Goal: Use online tool/utility: Utilize a website feature to perform a specific function

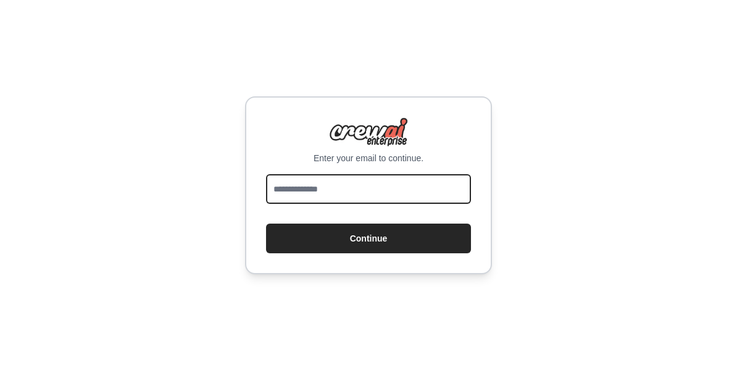
click at [445, 192] on input "email" at bounding box center [368, 189] width 205 height 30
type input "*"
type input "**********"
click at [266, 224] on button "Continue" at bounding box center [368, 239] width 205 height 30
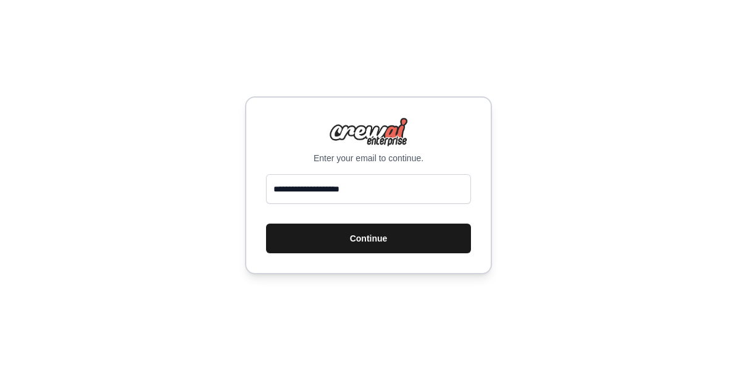
click at [433, 235] on button "Continue" at bounding box center [368, 239] width 205 height 30
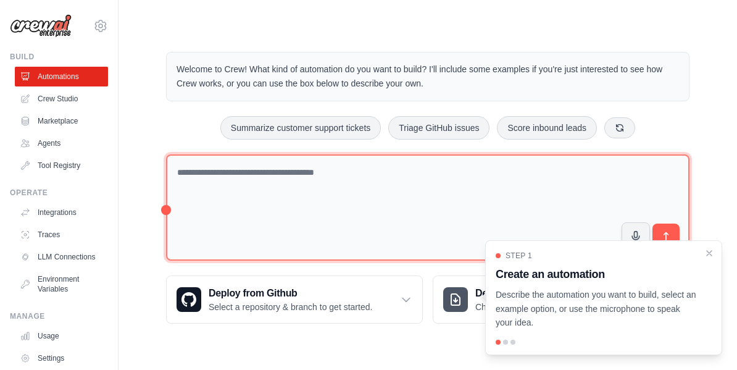
click at [209, 175] on textarea at bounding box center [428, 207] width 524 height 107
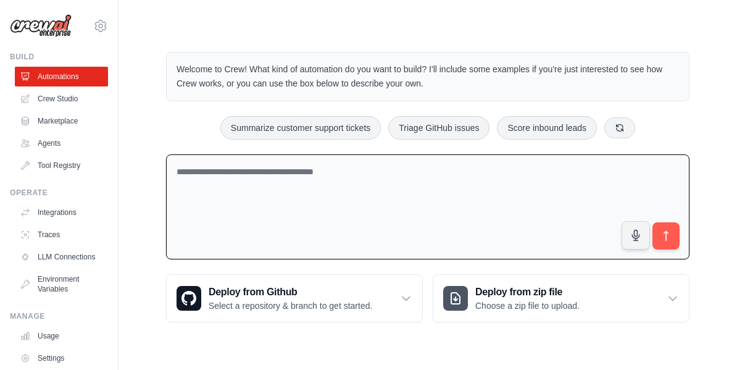
click at [316, 168] on textarea at bounding box center [428, 207] width 524 height 106
type textarea "*"
type textarea "**********"
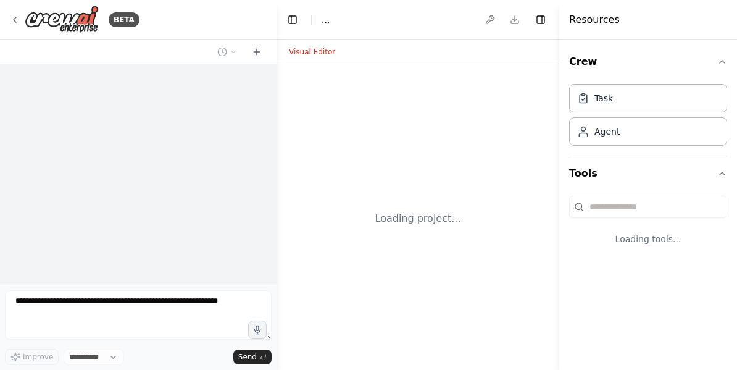
select select "****"
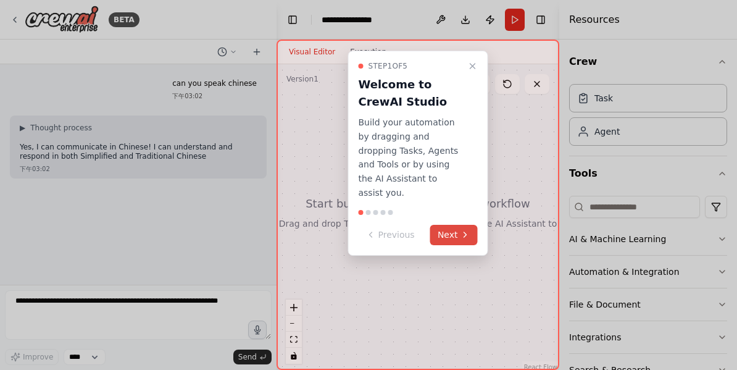
click at [448, 225] on button "Next" at bounding box center [454, 235] width 48 height 20
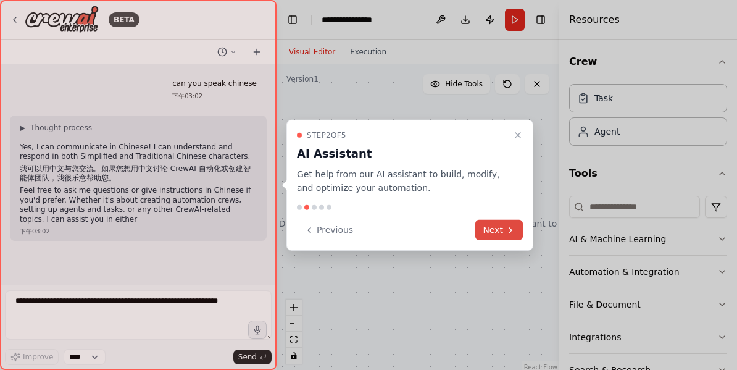
click at [504, 222] on button "Next" at bounding box center [499, 230] width 48 height 20
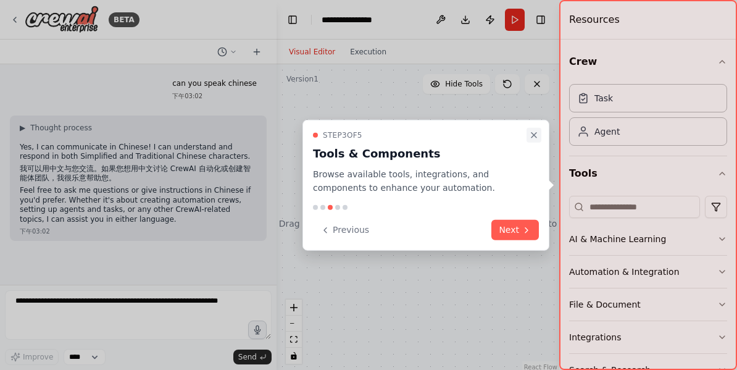
click at [532, 141] on button "Close walkthrough" at bounding box center [534, 134] width 15 height 15
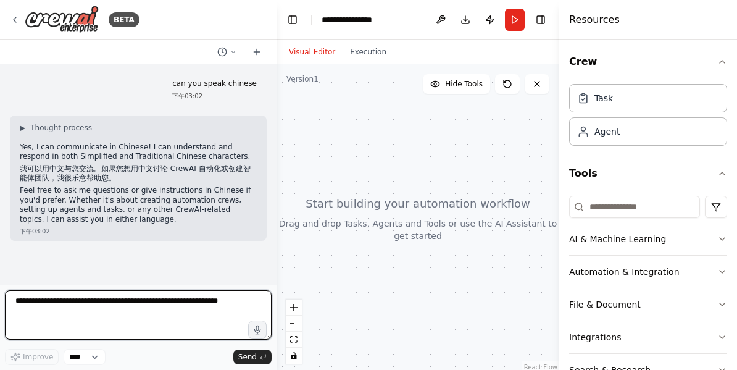
click at [149, 311] on textarea at bounding box center [138, 314] width 267 height 49
type textarea "*"
type textarea "**********"
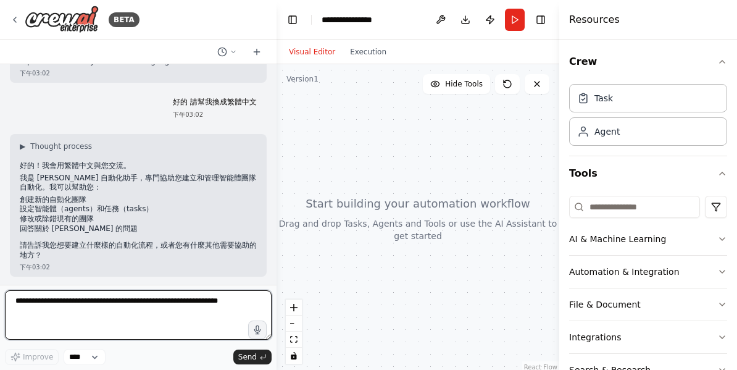
scroll to position [158, 0]
type textarea "*"
click at [130, 312] on textarea "**" at bounding box center [138, 314] width 267 height 49
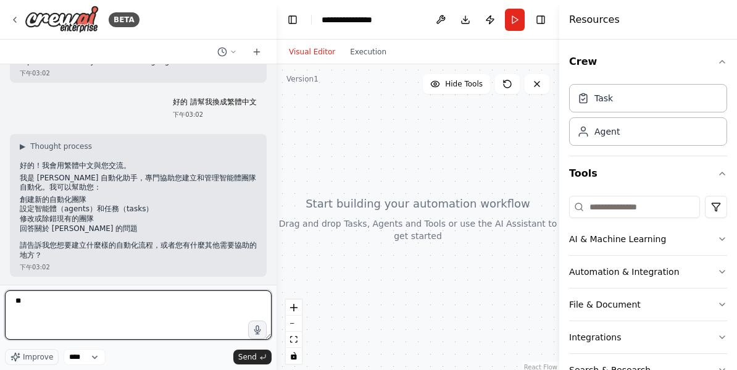
type textarea "*"
type textarea "**********"
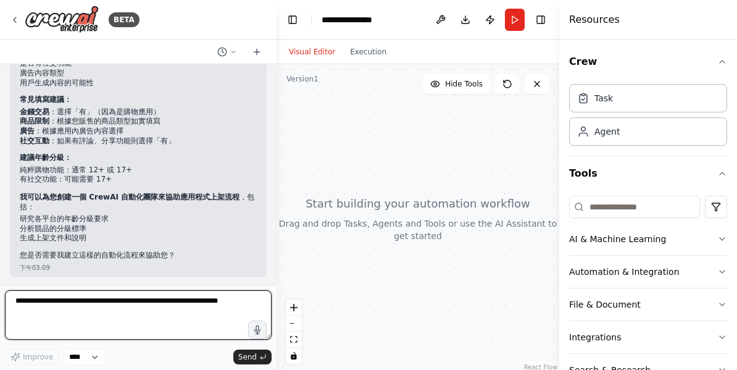
scroll to position [517, 0]
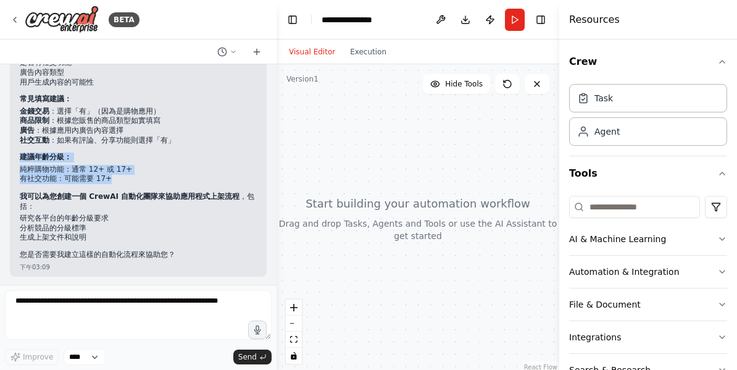
drag, startPoint x: 126, startPoint y: 178, endPoint x: 10, endPoint y: 159, distance: 117.1
click at [10, 159] on div "▶ Thought process 關於購物應用程式的年齡限制問卷，我可以提供一些建議： 一般年齡分級考量因素： 購物類應用通常需要考慮： 是否涉及真實金錢交…" at bounding box center [138, 127] width 257 height 298
copy div "建議年齡分級： 純粹購物功能：通常 12+ 或 17+ 有社交功能：可能需要 17+"
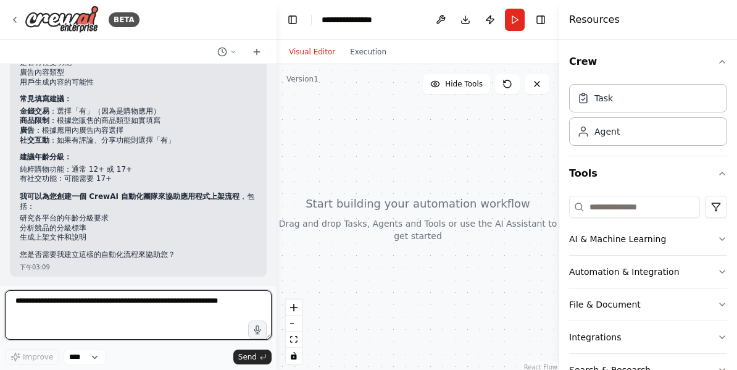
click at [132, 336] on textarea at bounding box center [138, 314] width 267 height 49
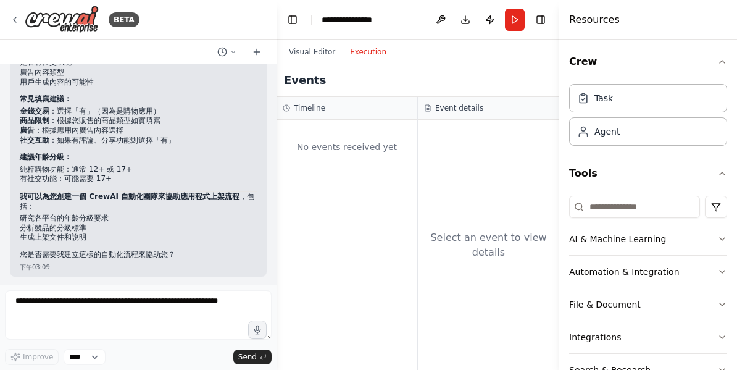
click at [374, 57] on button "Execution" at bounding box center [368, 51] width 51 height 15
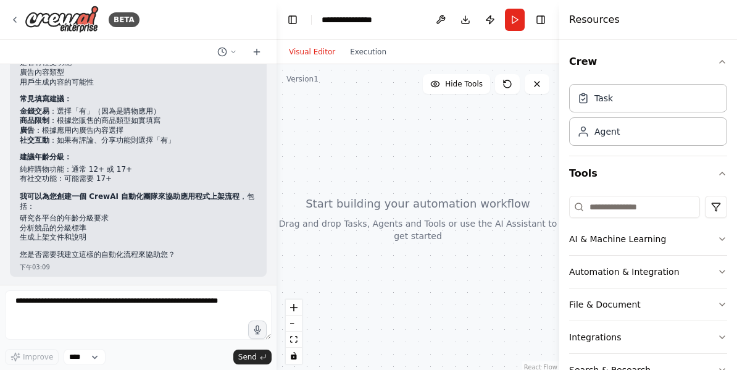
click at [317, 51] on button "Visual Editor" at bounding box center [312, 51] width 61 height 15
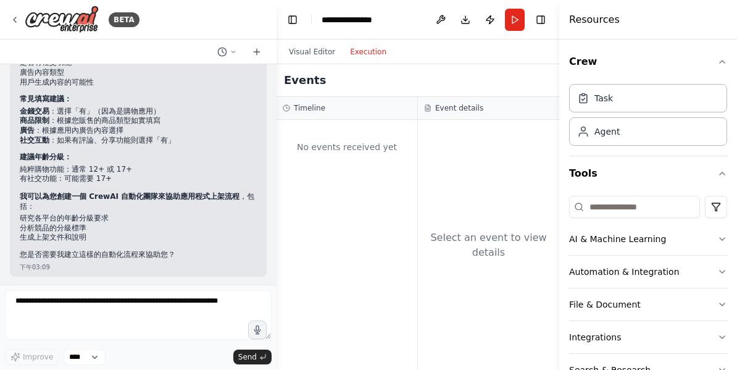
click at [359, 51] on button "Execution" at bounding box center [368, 51] width 51 height 15
click at [323, 49] on button "Visual Editor" at bounding box center [312, 51] width 61 height 15
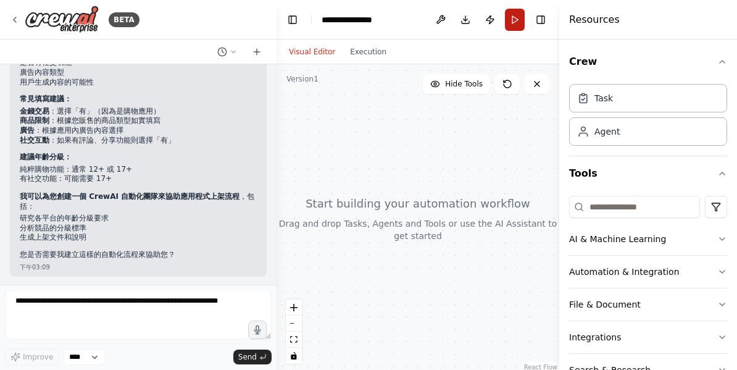
click at [511, 22] on button "Run" at bounding box center [515, 20] width 20 height 22
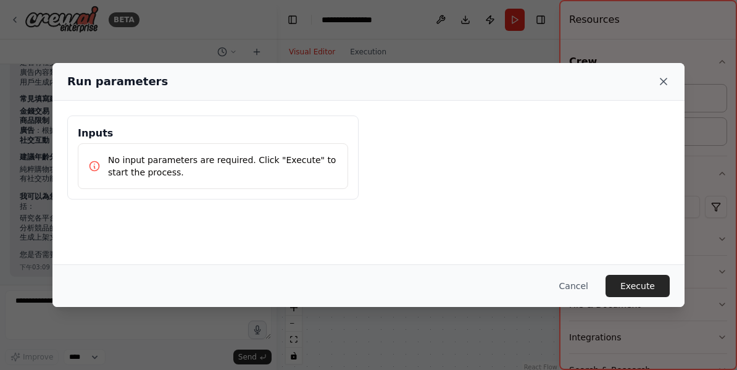
click at [666, 77] on icon at bounding box center [664, 81] width 12 height 12
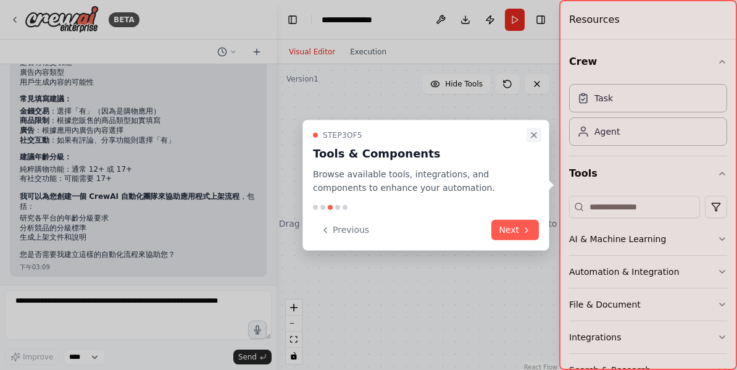
click at [531, 131] on icon "Close walkthrough" at bounding box center [534, 135] width 10 height 10
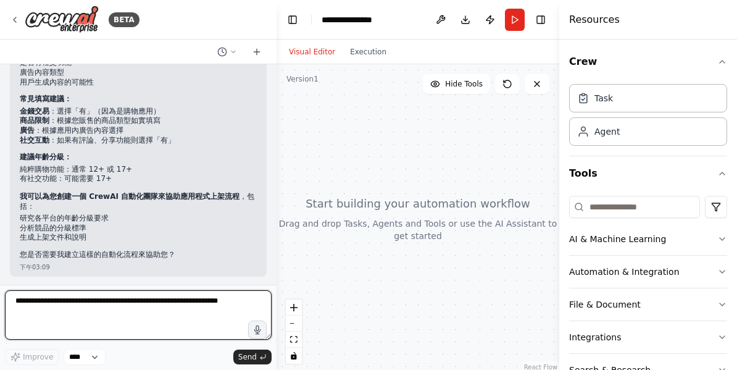
click at [143, 310] on textarea at bounding box center [138, 314] width 267 height 49
type textarea "*"
type textarea "**"
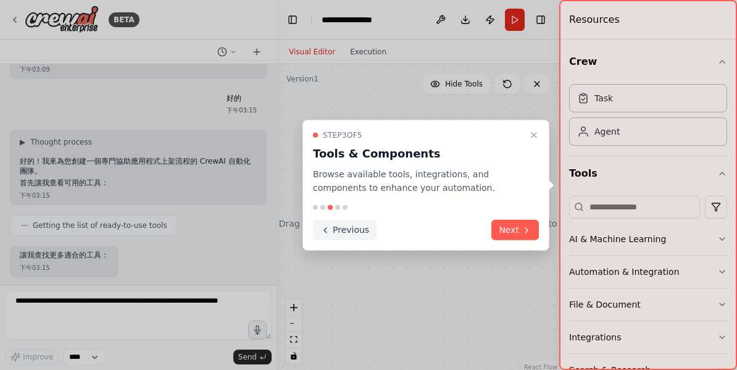
scroll to position [777, 0]
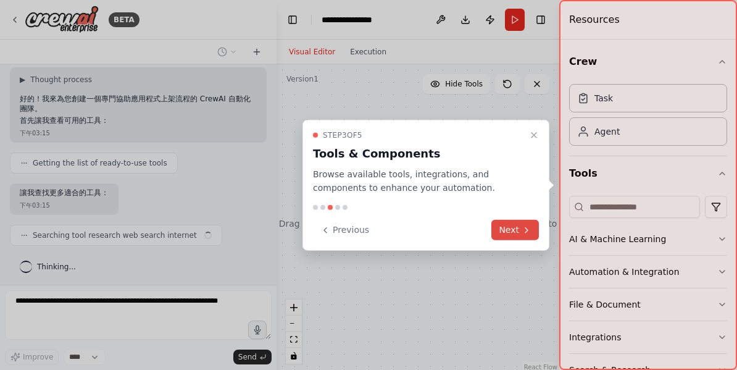
click at [499, 226] on button "Next" at bounding box center [516, 230] width 48 height 20
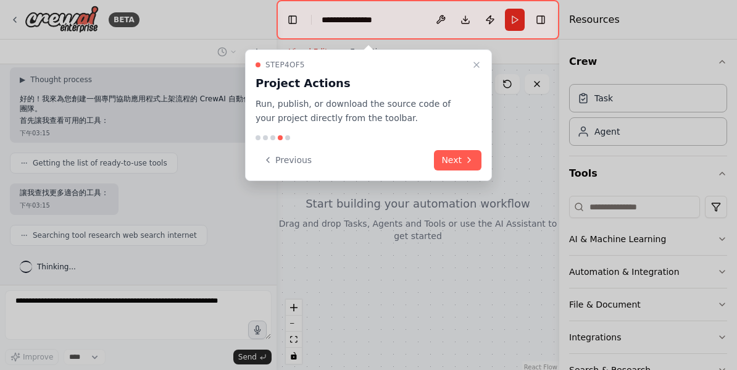
click at [468, 143] on div "Step 4 of 5 Project Actions Run, publish, or download the source code of your p…" at bounding box center [368, 115] width 247 height 132
click at [457, 157] on button "Next" at bounding box center [458, 160] width 48 height 20
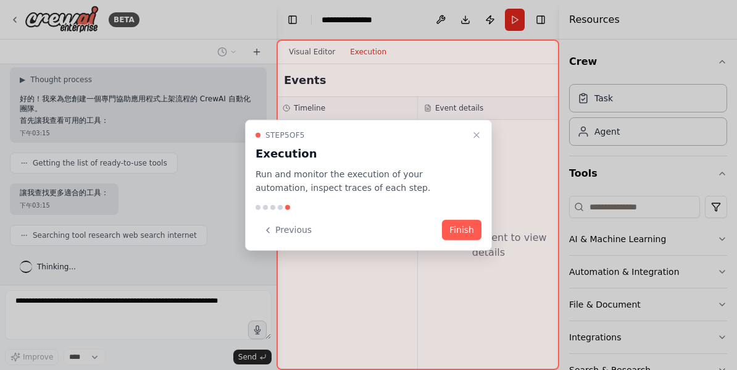
click at [464, 218] on div "Step 5 of 5 Execution Run and monitor the execution of your automation, inspect…" at bounding box center [368, 185] width 247 height 132
click at [462, 228] on button "Finish" at bounding box center [462, 230] width 40 height 20
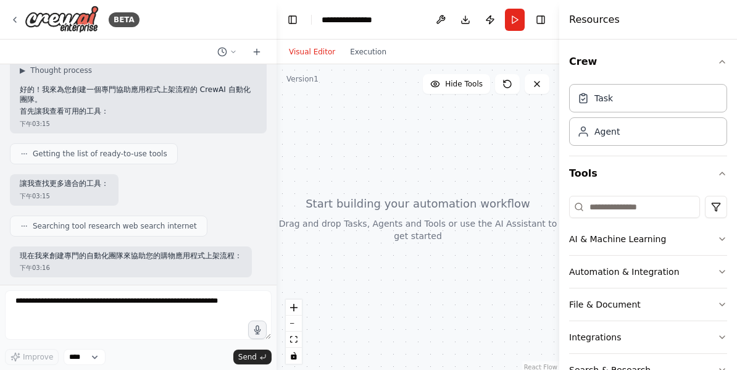
scroll to position [910, 0]
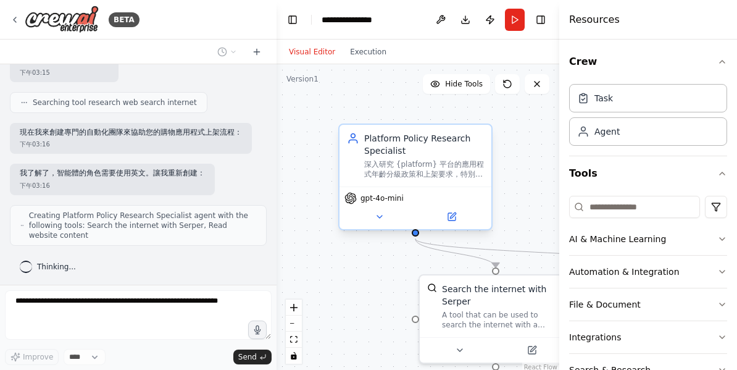
click at [383, 206] on div "gpt-4o-mini" at bounding box center [416, 207] width 152 height 43
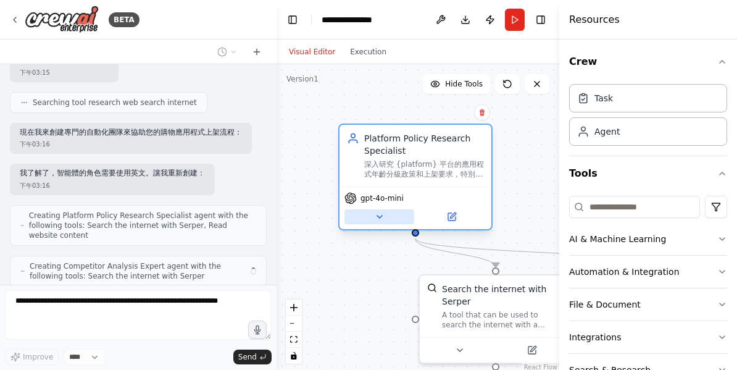
scroll to position [950, 0]
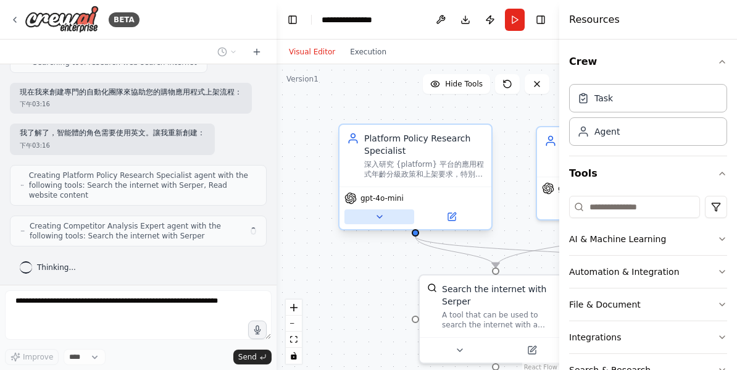
click at [390, 213] on button at bounding box center [380, 216] width 70 height 15
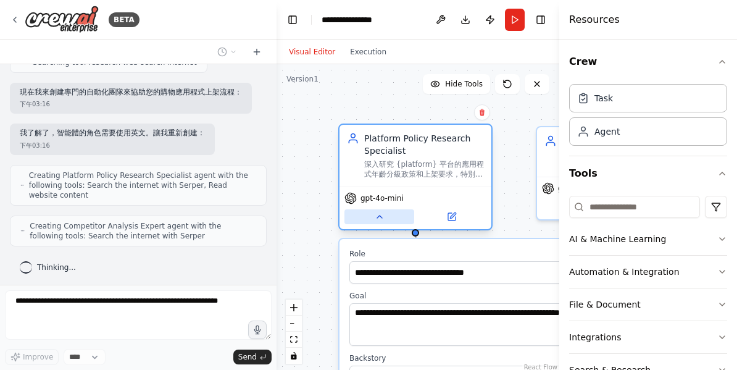
click at [390, 213] on button at bounding box center [380, 216] width 70 height 15
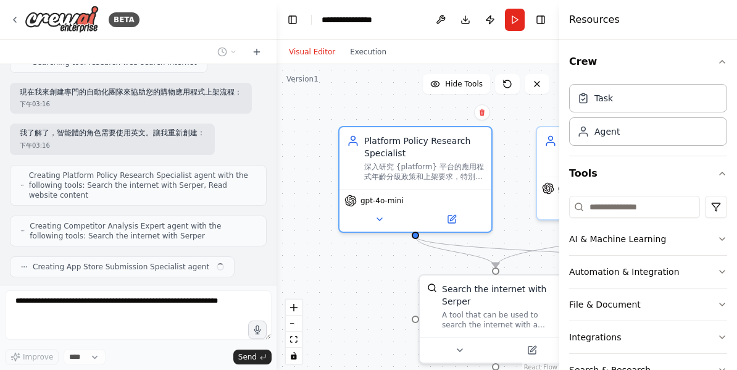
scroll to position [981, 0]
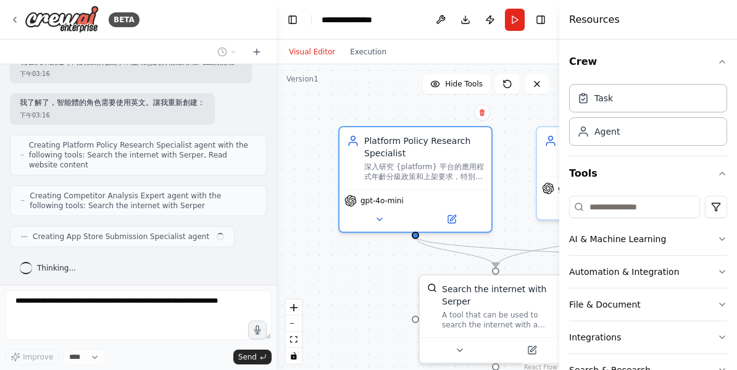
click at [241, 241] on div "Creating App Store Submission Specialist agent" at bounding box center [138, 236] width 257 height 21
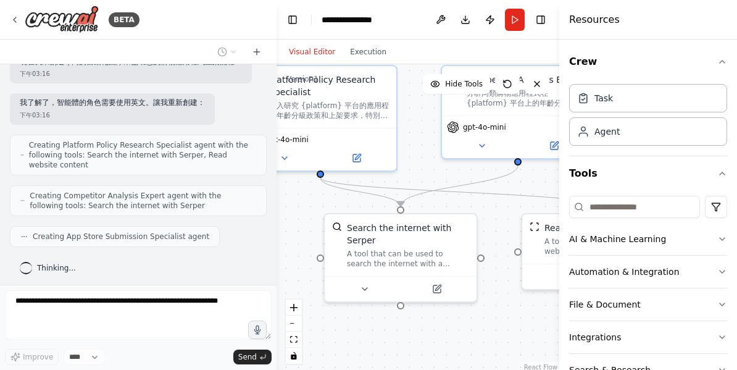
drag, startPoint x: 356, startPoint y: 253, endPoint x: 282, endPoint y: 209, distance: 85.8
click at [282, 209] on div ".deletable-edge-delete-btn { width: 20px; height: 20px; border: 0px solid #ffff…" at bounding box center [418, 218] width 283 height 309
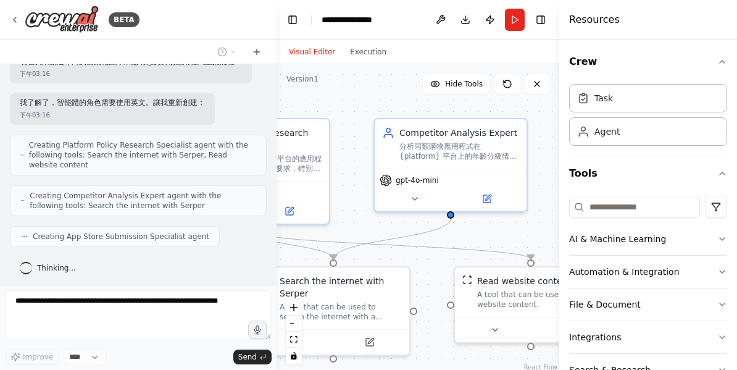
drag, startPoint x: 508, startPoint y: 206, endPoint x: 440, endPoint y: 259, distance: 85.7
click at [440, 259] on div ".deletable-edge-delete-btn { width: 20px; height: 20px; border: 0px solid #ffff…" at bounding box center [418, 218] width 283 height 309
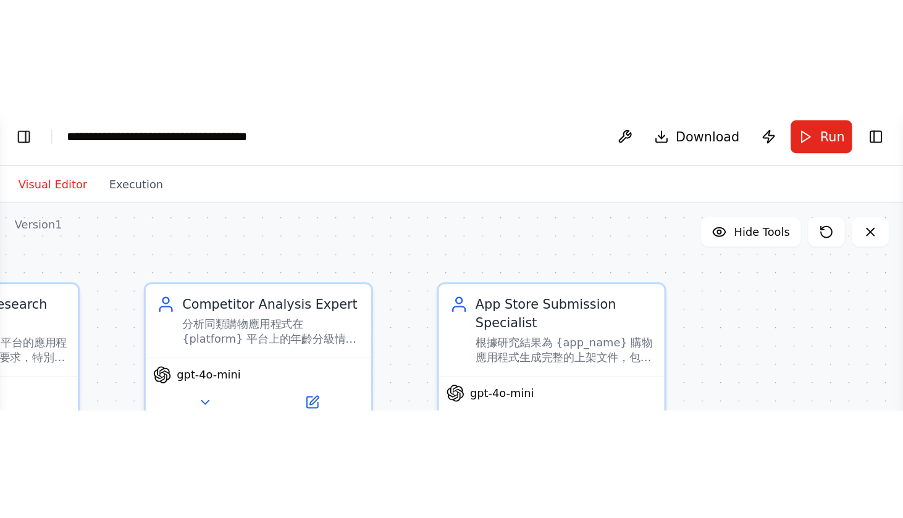
scroll to position [1388, 0]
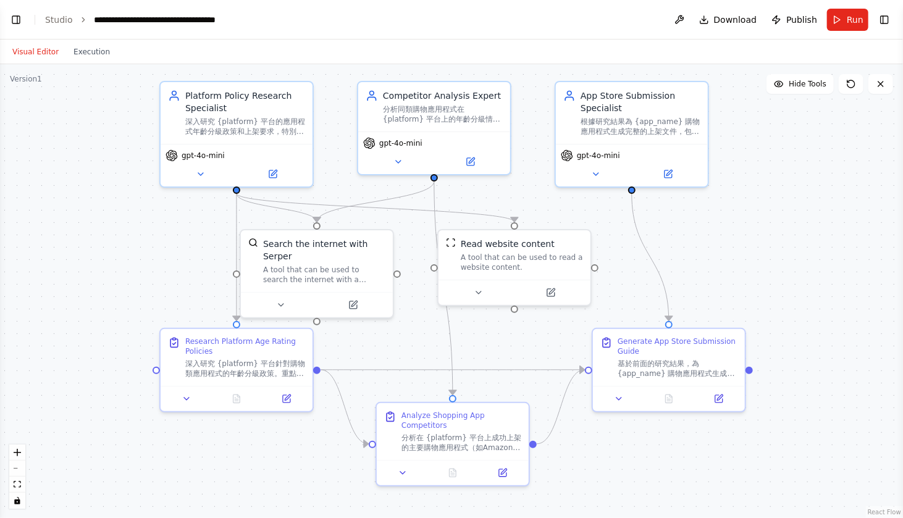
drag, startPoint x: 450, startPoint y: 292, endPoint x: 709, endPoint y: 255, distance: 262.6
click at [709, 255] on div ".deletable-edge-delete-btn { width: 20px; height: 20px; border: 0px solid #ffff…" at bounding box center [451, 291] width 903 height 454
click at [281, 128] on div "深入研究 {platform} 平台的應用程式年齡分級政策和上架要求，特別關注購物應用的分級標準和限制條件。確保所有資訊準確且最新。" at bounding box center [245, 124] width 120 height 20
click at [409, 133] on div "gpt-4o-mini" at bounding box center [434, 150] width 152 height 43
click at [337, 249] on div "Search the internet with Serper" at bounding box center [324, 247] width 122 height 25
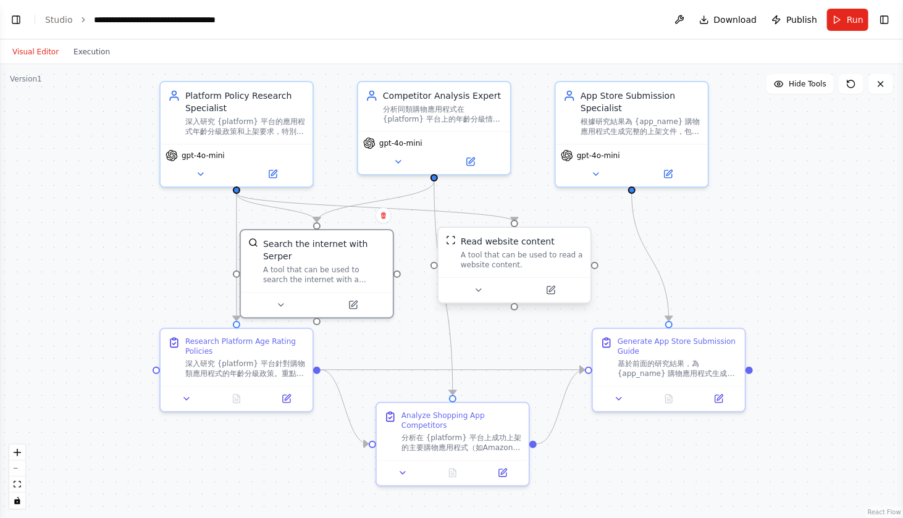
click at [530, 264] on div "A tool that can be used to read a website content." at bounding box center [522, 260] width 122 height 20
click at [298, 369] on div "深入研究 {platform} 平台針對購物類應用程式的年齡分級政策。重點調查：1) 年齡分級的具體標準和分類、2) 購物應用特殊要求、3) 金錢交易相關規定…" at bounding box center [245, 366] width 120 height 20
click at [293, 369] on button at bounding box center [286, 396] width 43 height 15
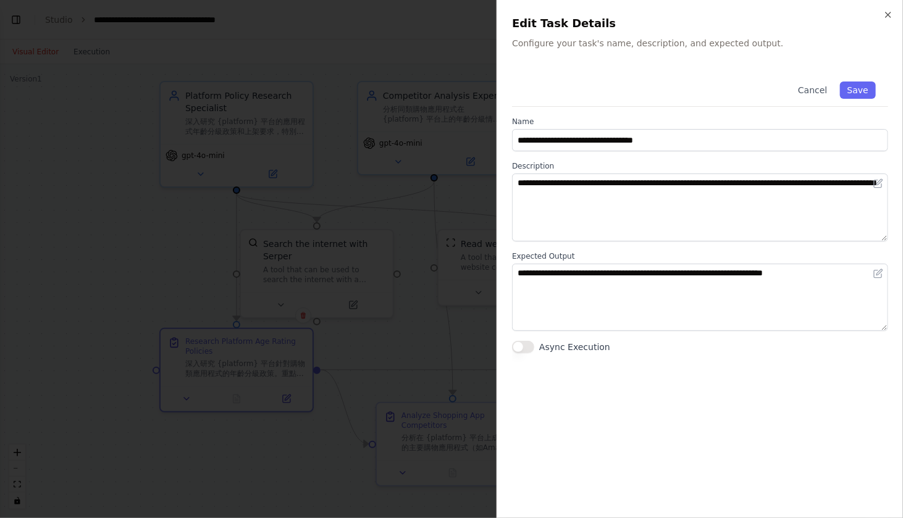
click at [429, 362] on div at bounding box center [451, 259] width 903 height 518
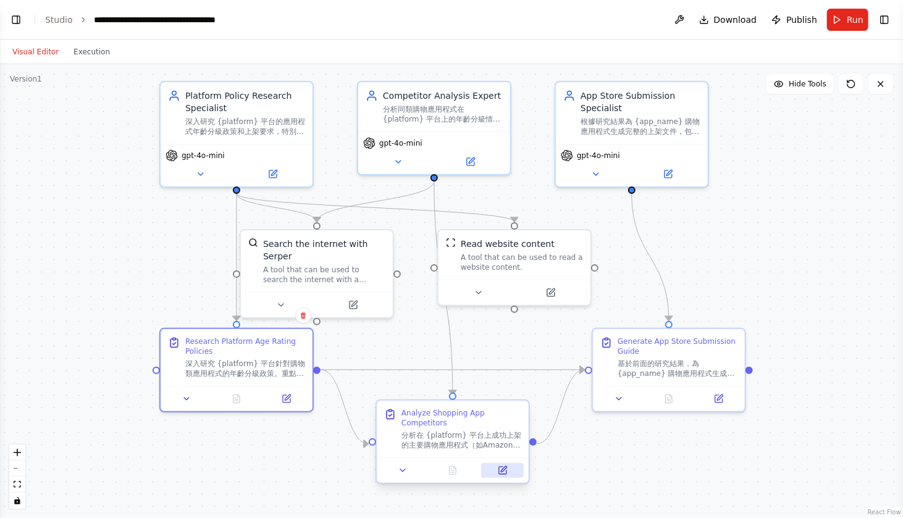
click at [506, 369] on icon at bounding box center [503, 471] width 10 height 10
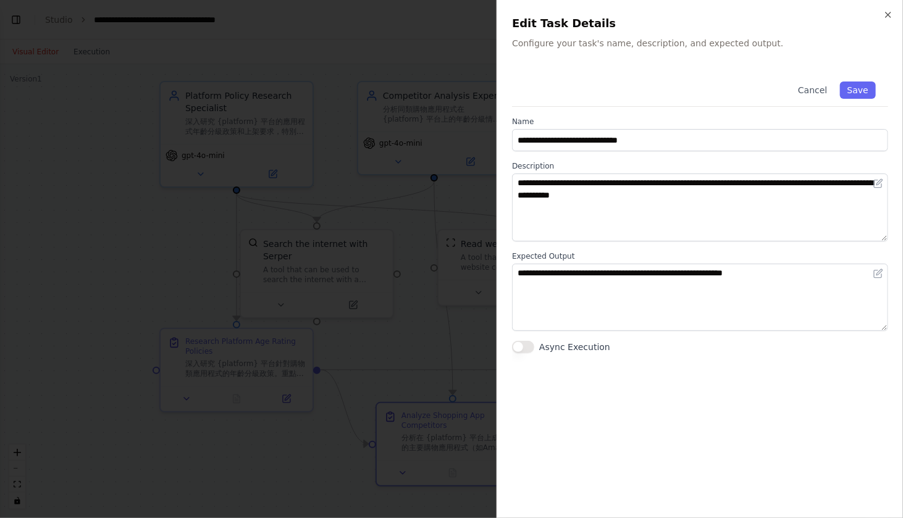
click at [467, 318] on div at bounding box center [451, 259] width 903 height 518
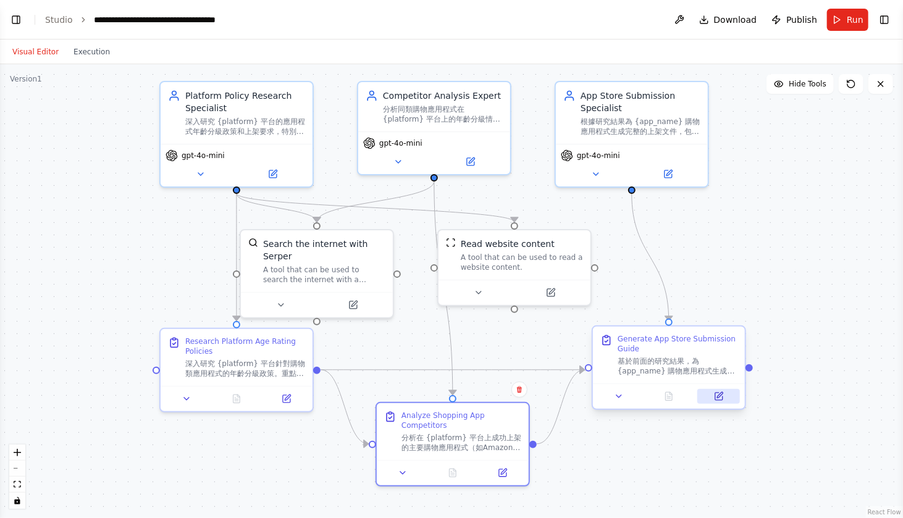
click at [725, 369] on button at bounding box center [718, 396] width 43 height 15
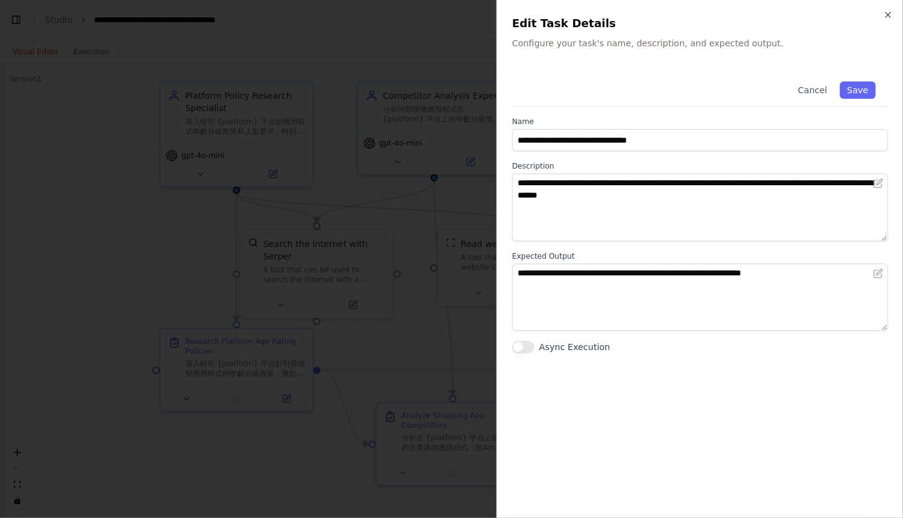
click at [345, 332] on div at bounding box center [451, 259] width 903 height 518
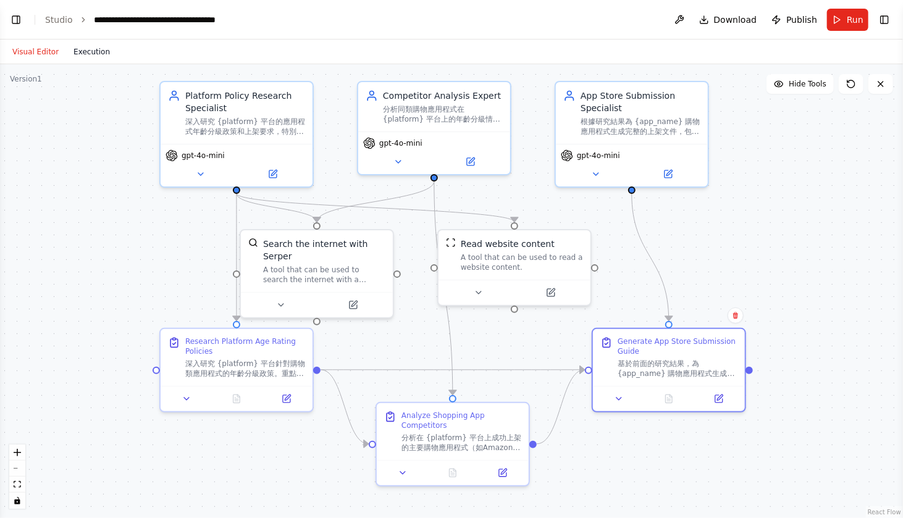
click at [92, 50] on button "Execution" at bounding box center [91, 51] width 51 height 15
click at [41, 48] on button "Visual Editor" at bounding box center [35, 51] width 61 height 15
click at [664, 171] on icon at bounding box center [667, 171] width 7 height 7
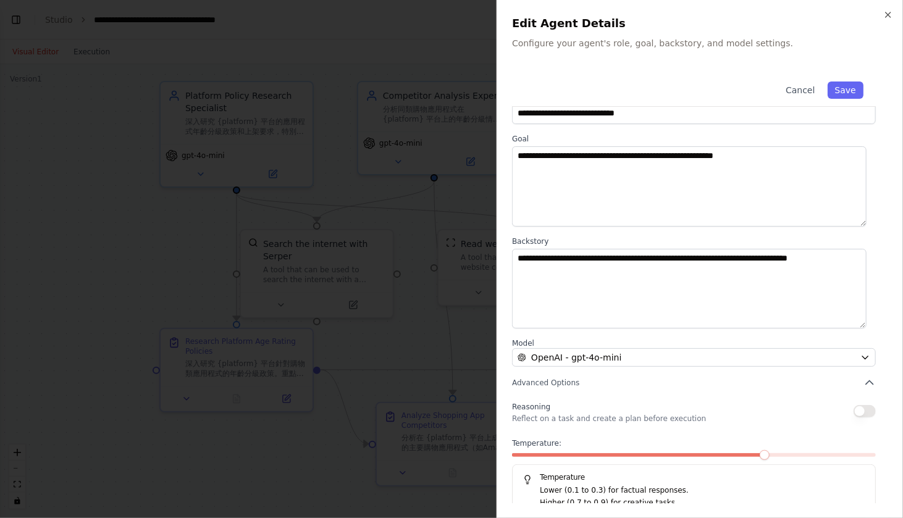
scroll to position [40, 0]
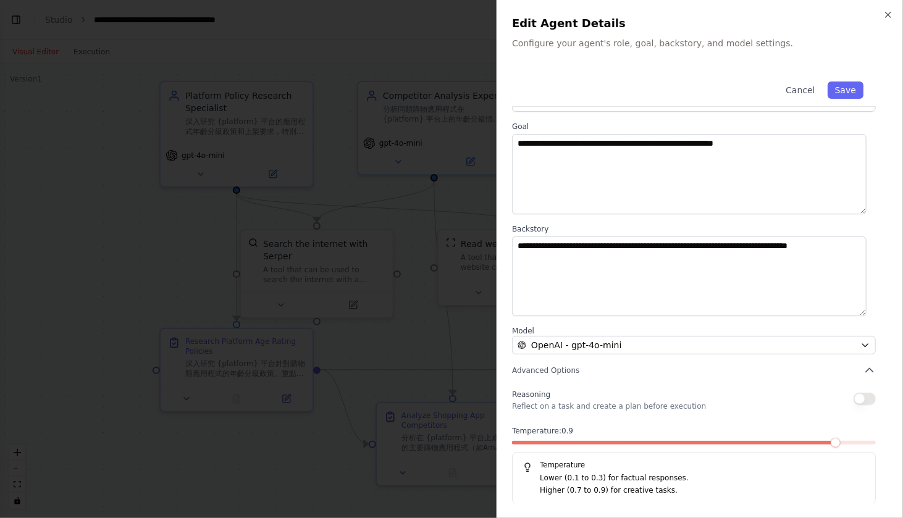
click at [737, 369] on span at bounding box center [694, 443] width 364 height 4
click at [737, 369] on span at bounding box center [657, 443] width 291 height 4
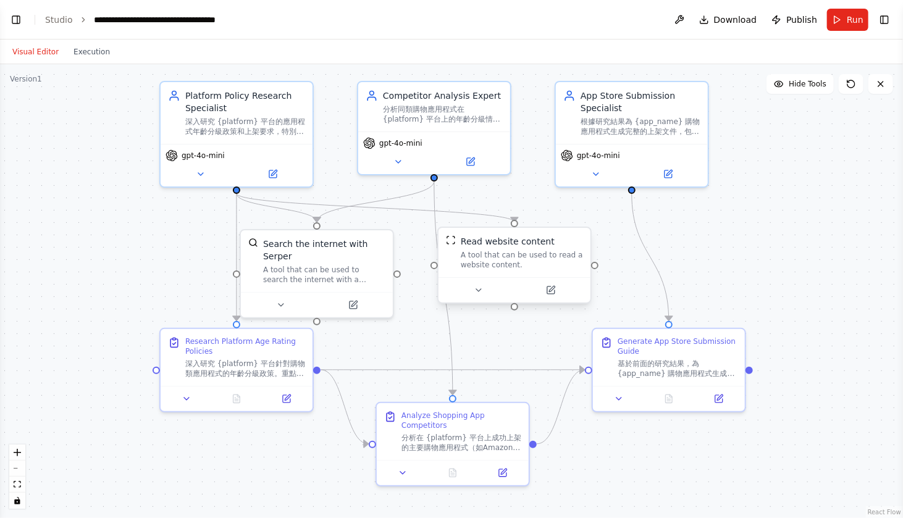
click at [500, 278] on div at bounding box center [514, 289] width 152 height 25
click at [548, 295] on button at bounding box center [551, 290] width 70 height 15
click at [323, 267] on div "A tool that can be used to search the internet with a search_query. Supports di…" at bounding box center [324, 272] width 122 height 20
click at [353, 306] on icon at bounding box center [352, 302] width 7 height 7
click at [446, 148] on div "gpt-4o-mini" at bounding box center [434, 150] width 152 height 43
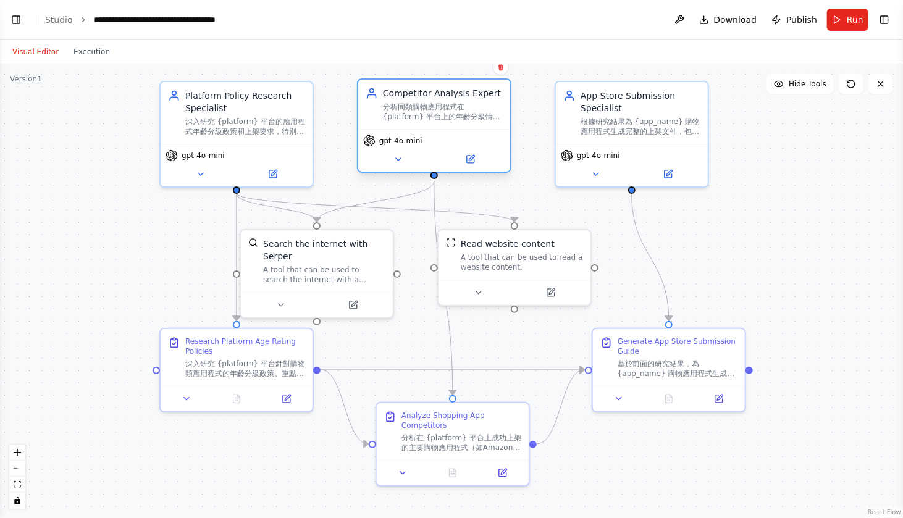
click at [472, 167] on div "gpt-4o-mini" at bounding box center [434, 150] width 152 height 43
click at [474, 164] on button at bounding box center [470, 159] width 70 height 15
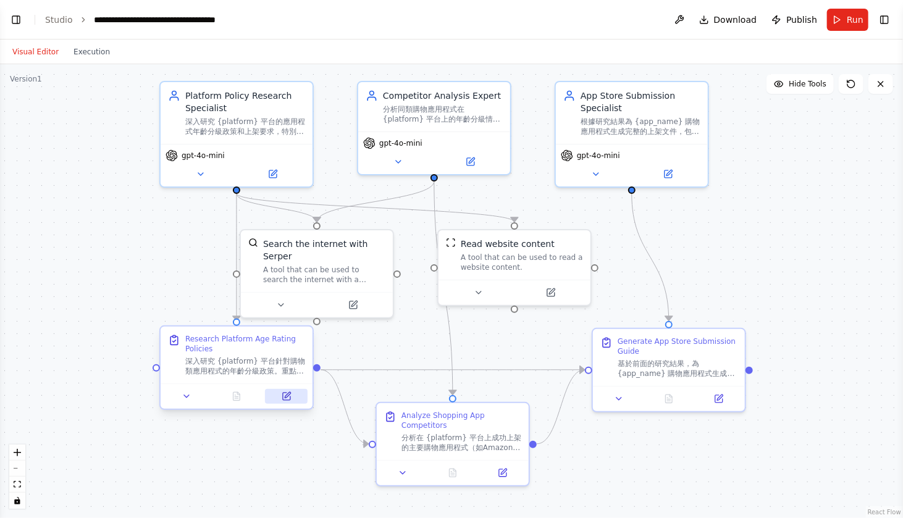
click at [289, 369] on icon at bounding box center [286, 396] width 7 height 7
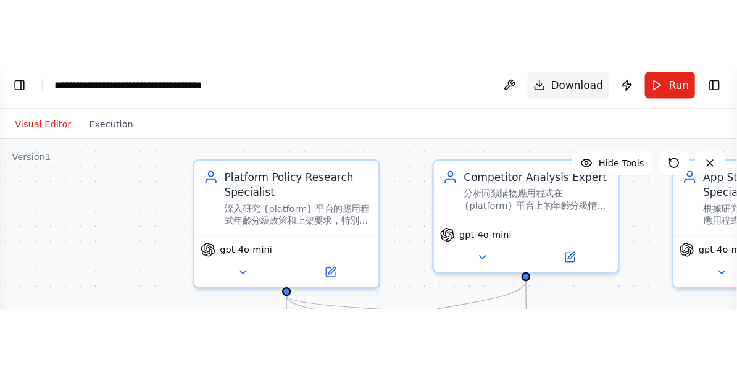
scroll to position [1385, 0]
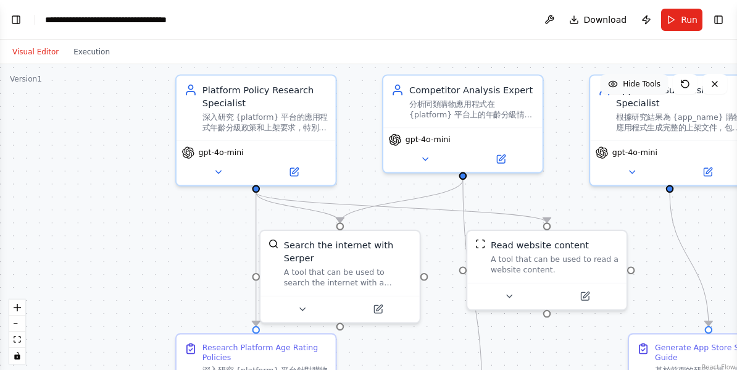
click at [648, 86] on span "Hide Tools" at bounding box center [642, 84] width 38 height 10
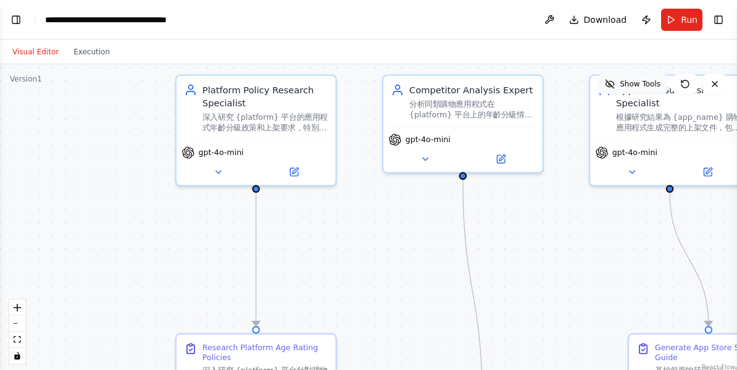
click at [648, 86] on span "Show Tools" at bounding box center [640, 84] width 41 height 10
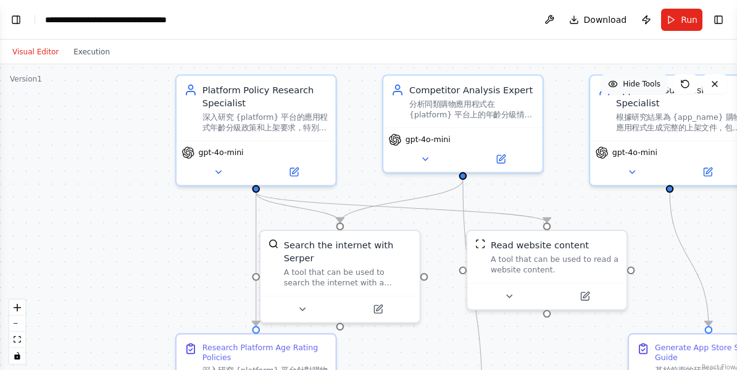
click at [648, 86] on span "Hide Tools" at bounding box center [642, 84] width 38 height 10
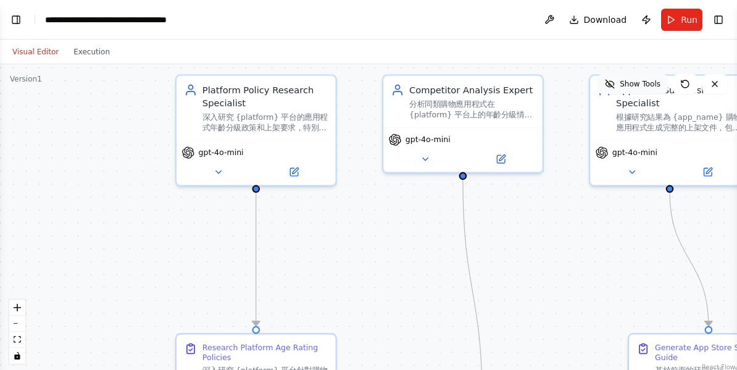
click at [648, 86] on span "Show Tools" at bounding box center [640, 84] width 41 height 10
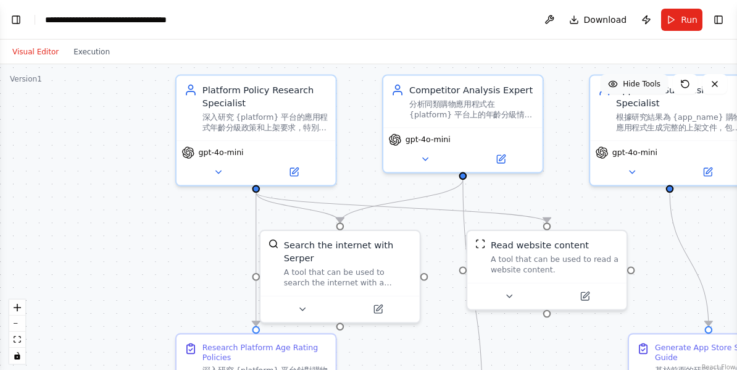
click at [648, 86] on span "Hide Tools" at bounding box center [642, 84] width 38 height 10
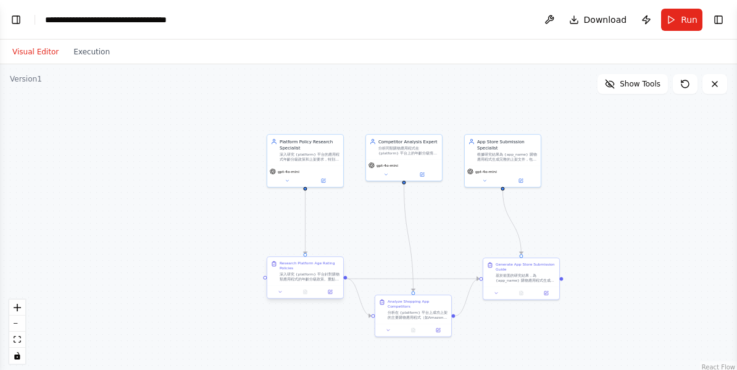
click at [316, 282] on div "Research Platform Age Rating Policies 深入研究 {platform} 平台針對購物類應用程式的年齡分級政策。重點調查：1…" at bounding box center [305, 271] width 76 height 28
click at [333, 294] on button at bounding box center [330, 291] width 21 height 7
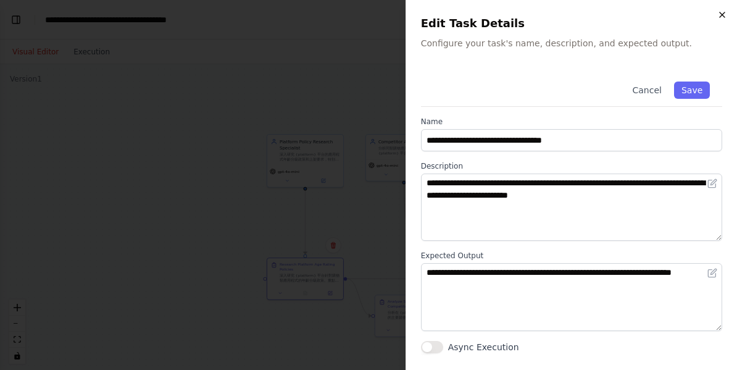
click at [721, 15] on icon "button" at bounding box center [722, 15] width 10 height 10
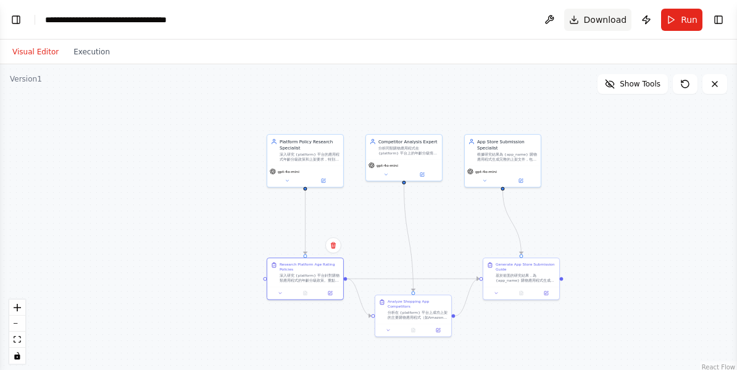
click at [588, 26] on button "Download" at bounding box center [598, 20] width 68 height 22
